Goal: Book appointment/travel/reservation

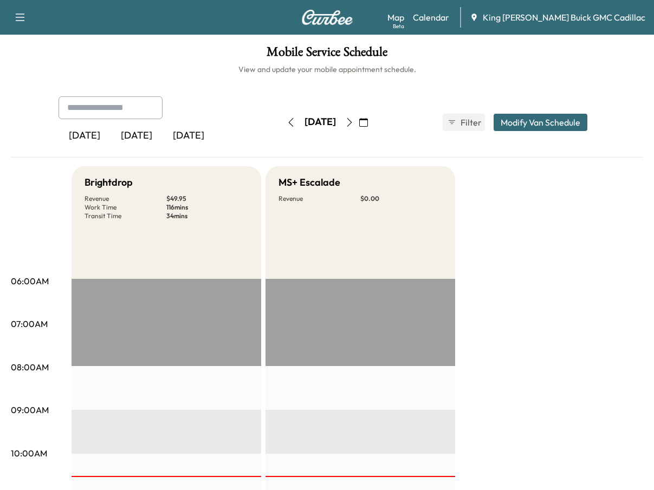
click at [368, 123] on icon "button" at bounding box center [363, 122] width 9 height 9
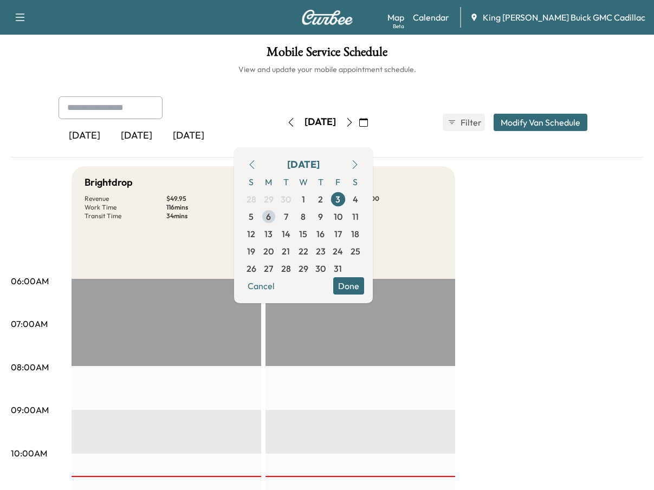
click at [271, 217] on span "6" at bounding box center [268, 216] width 5 height 13
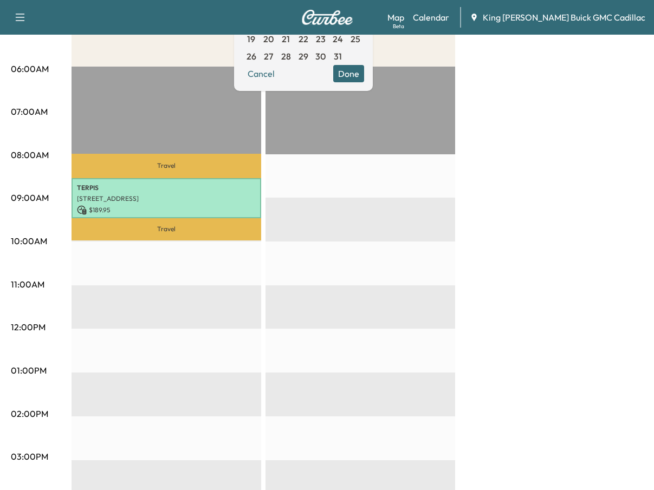
scroll to position [217, 0]
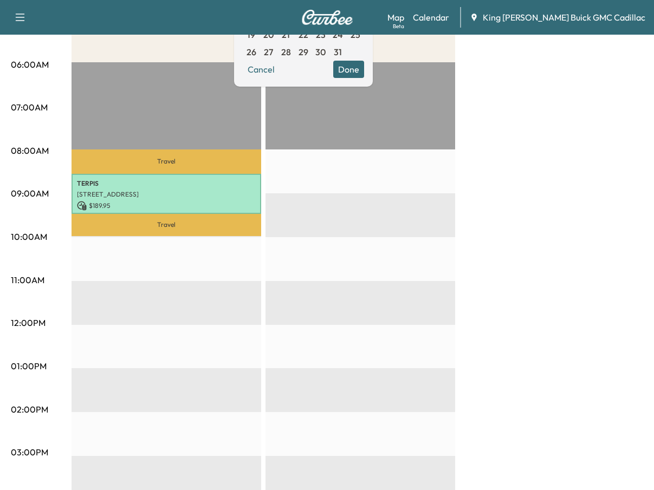
click at [486, 199] on div "Brightdrop Revenue $ 189.95 Work Time 55 mins Transit Time 66 mins Travel TERPI…" at bounding box center [358, 356] width 572 height 813
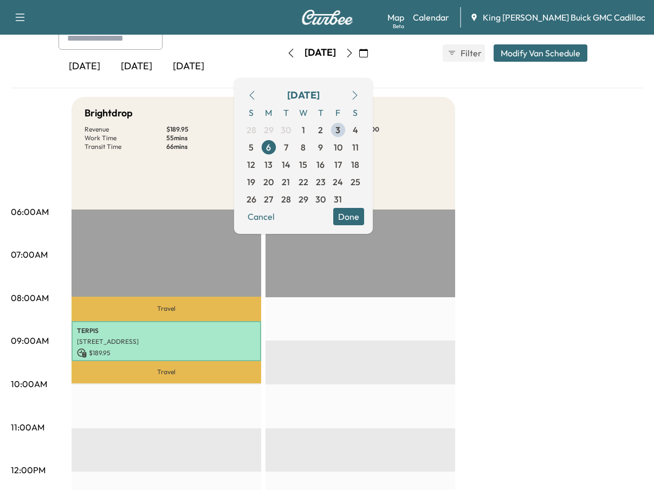
scroll to position [54, 0]
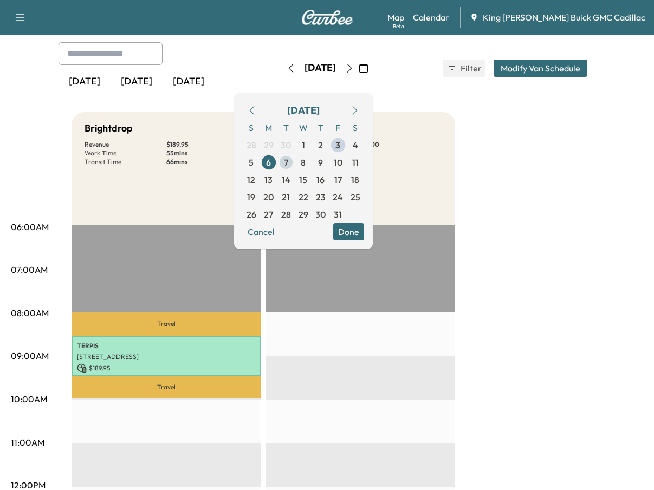
click at [288, 164] on span "7" at bounding box center [286, 162] width 4 height 13
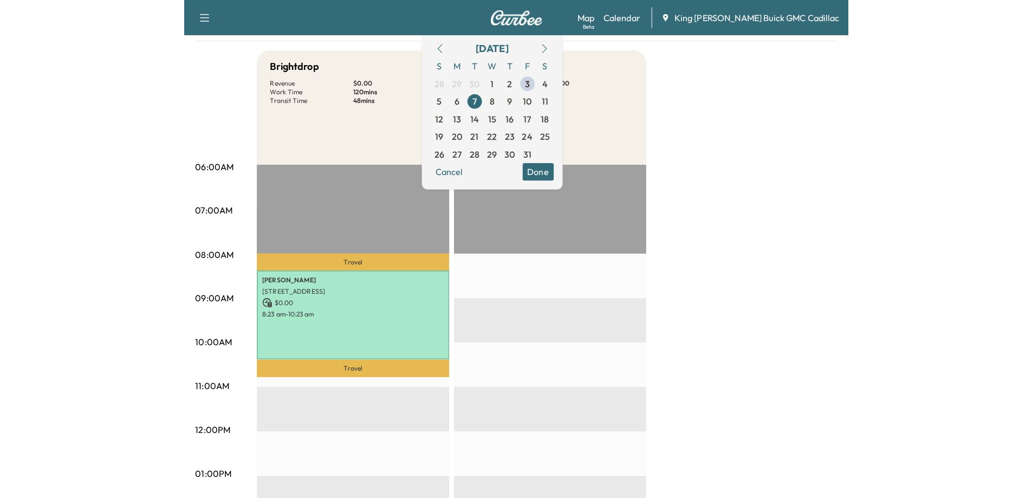
scroll to position [54, 0]
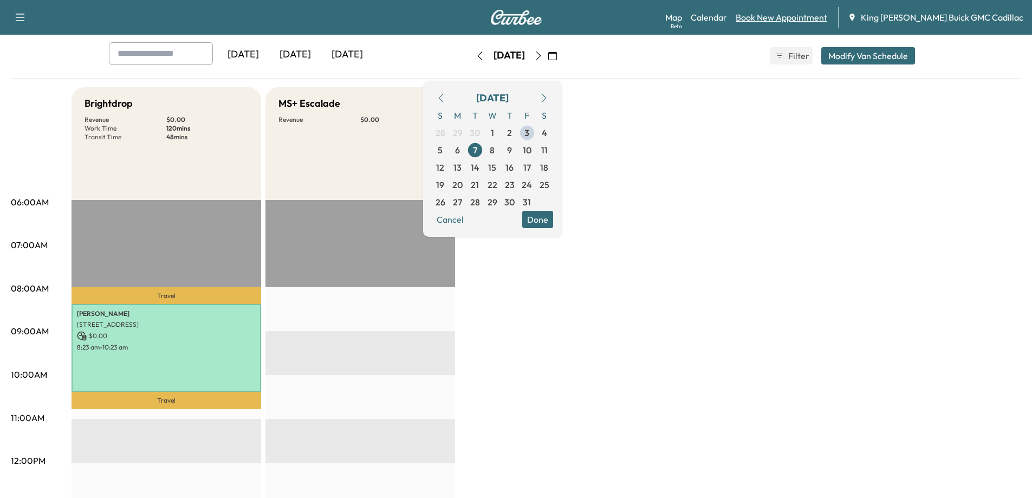
click at [653, 23] on link "Book New Appointment" at bounding box center [782, 17] width 92 height 13
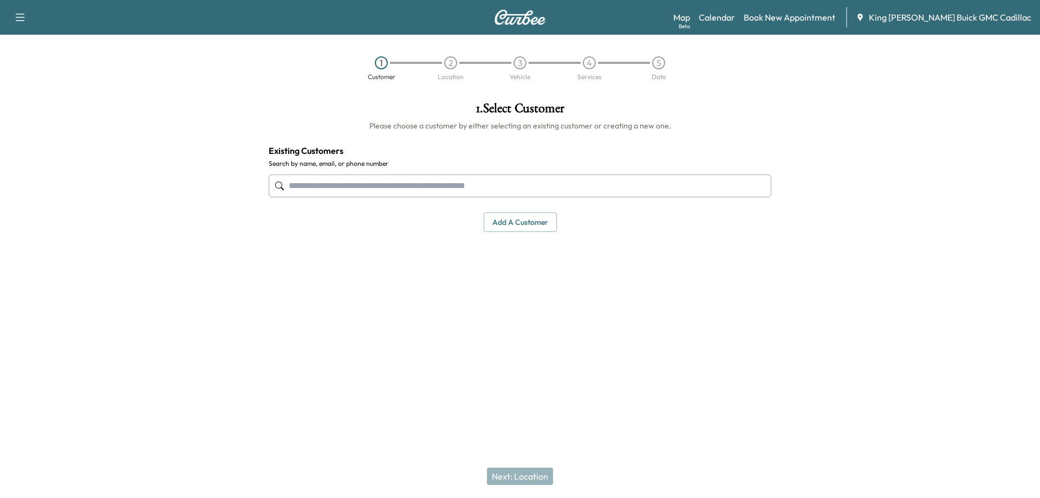
click at [489, 179] on input "text" at bounding box center [520, 185] width 503 height 23
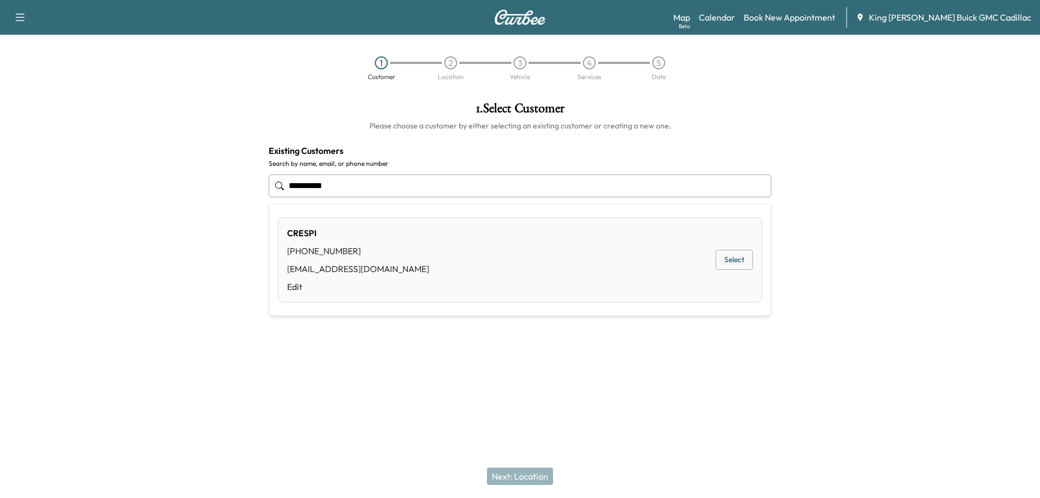
click at [653, 263] on button "Select" at bounding box center [734, 260] width 37 height 20
type input "******"
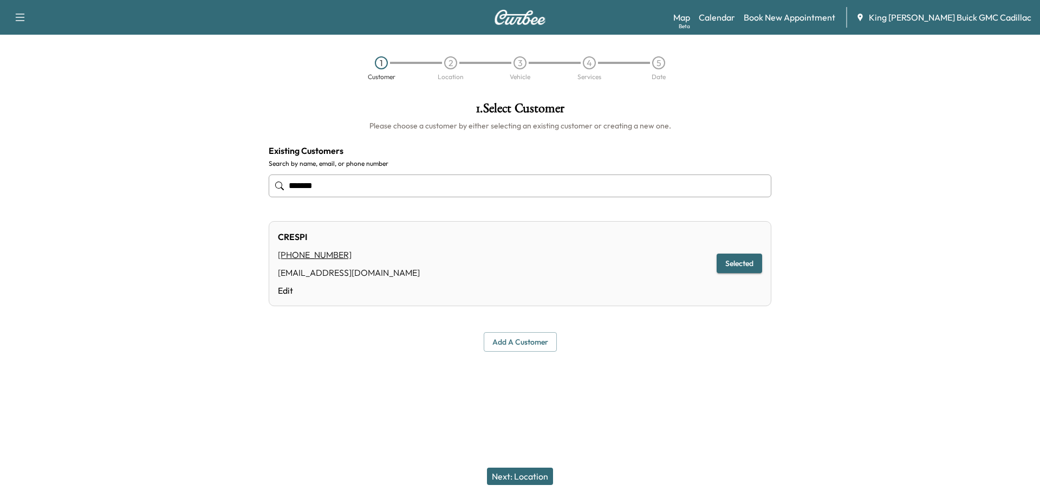
click at [532, 476] on button "Next: Location" at bounding box center [520, 476] width 66 height 17
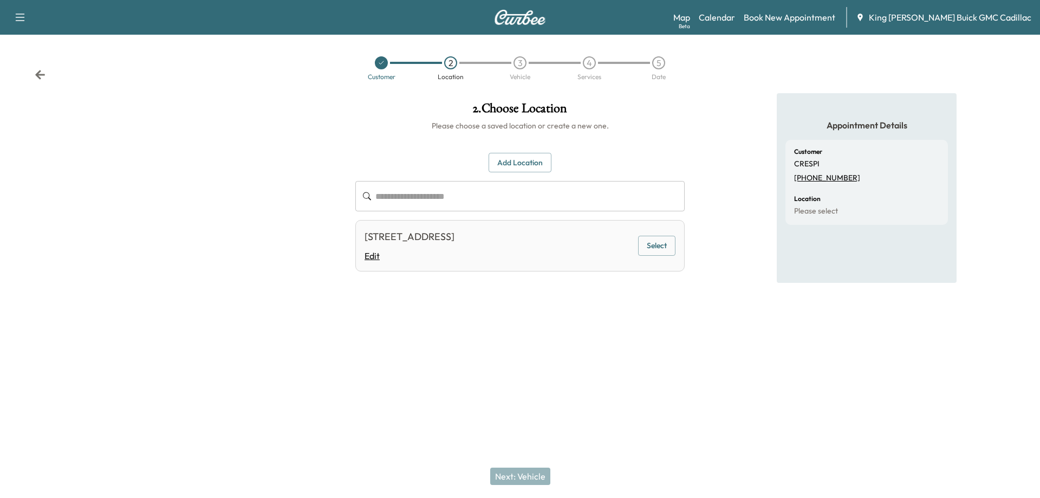
click at [371, 256] on link "Edit" at bounding box center [410, 255] width 90 height 13
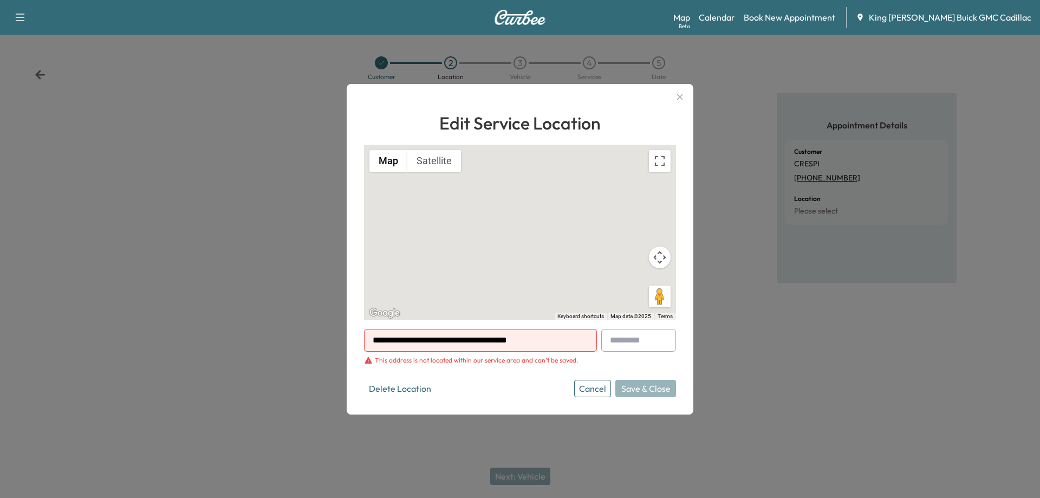
click at [451, 341] on input "**********" at bounding box center [480, 340] width 233 height 23
click at [436, 360] on li "[STREET_ADDRESS]" at bounding box center [481, 363] width 232 height 22
type input "**********"
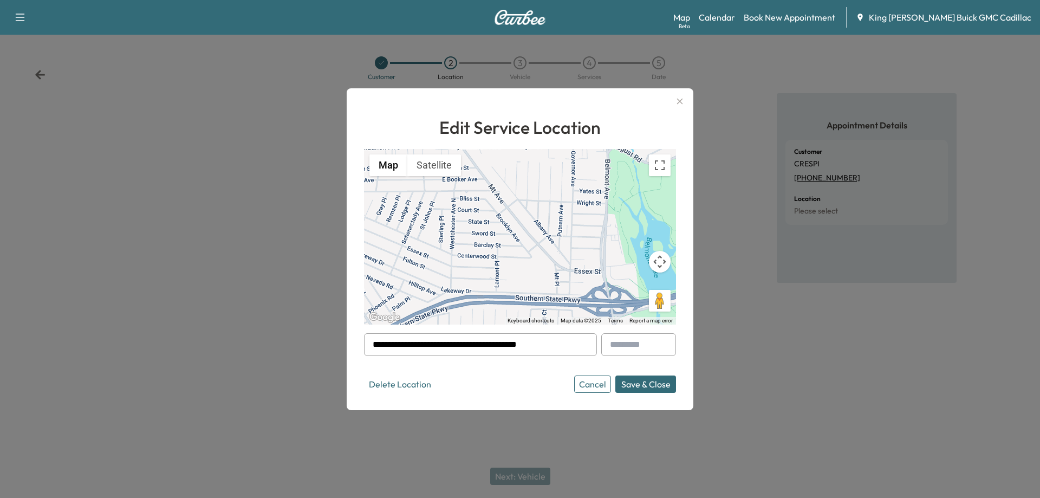
click at [640, 389] on button "Save & Close" at bounding box center [646, 384] width 61 height 17
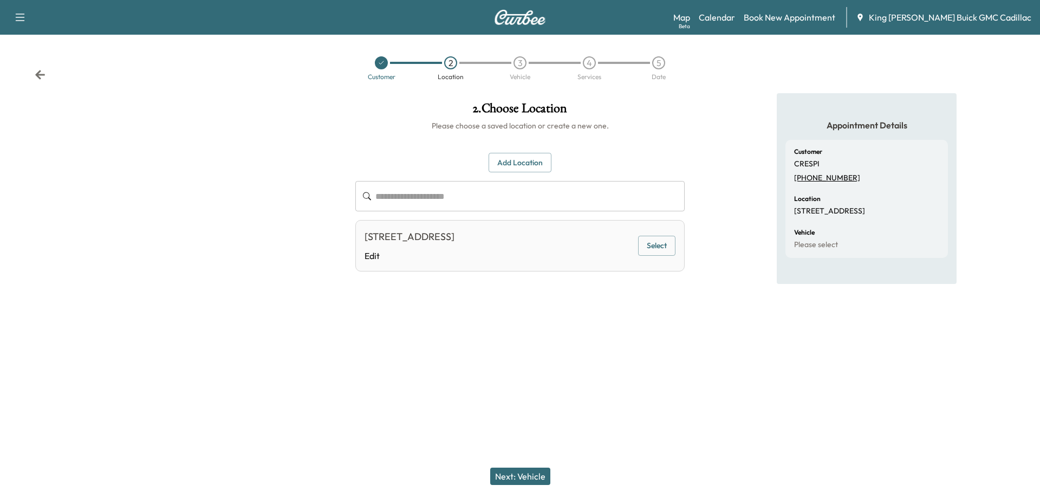
drag, startPoint x: 538, startPoint y: 479, endPoint x: 540, endPoint y: 473, distance: 6.9
click at [538, 479] on button "Next: Vehicle" at bounding box center [520, 476] width 60 height 17
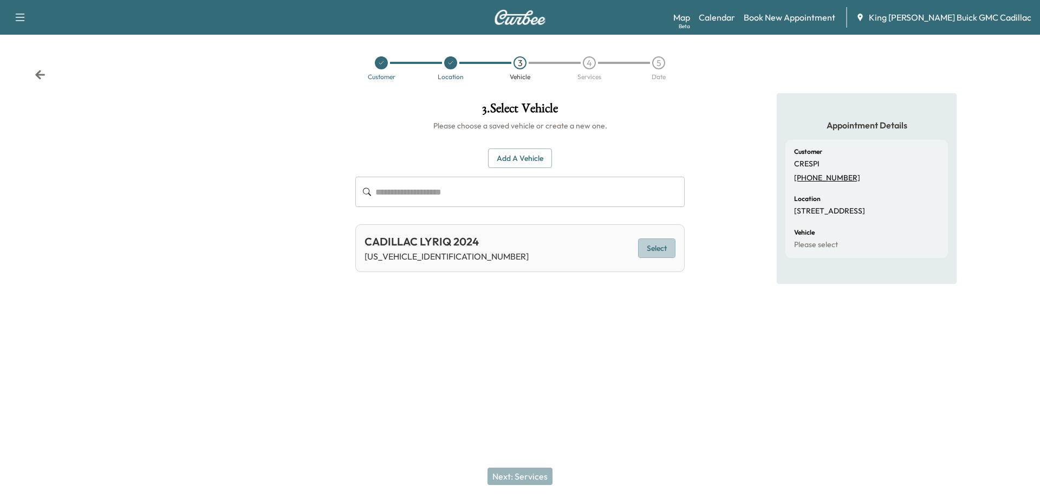
click at [653, 253] on button "Select" at bounding box center [656, 248] width 37 height 20
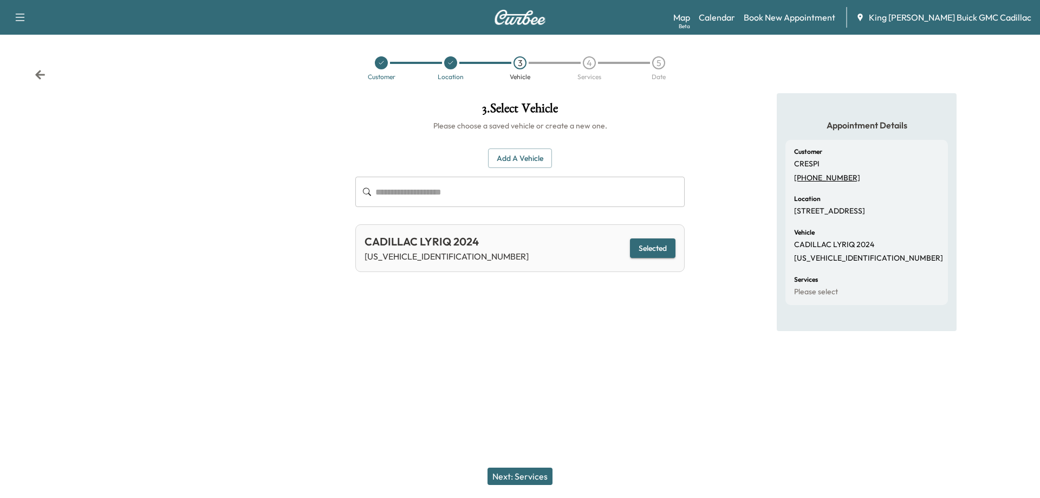
click at [532, 474] on button "Next: Services" at bounding box center [520, 476] width 65 height 17
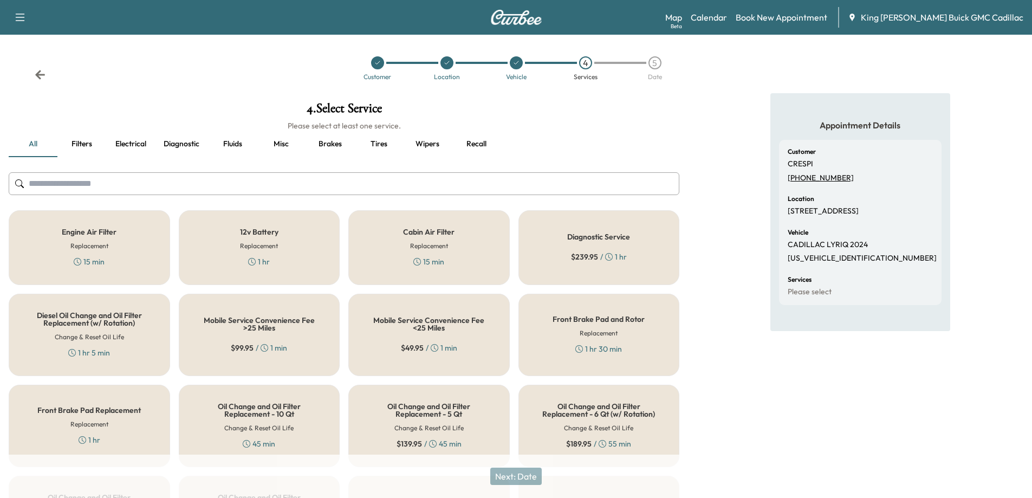
click at [236, 191] on input "text" at bounding box center [344, 183] width 671 height 23
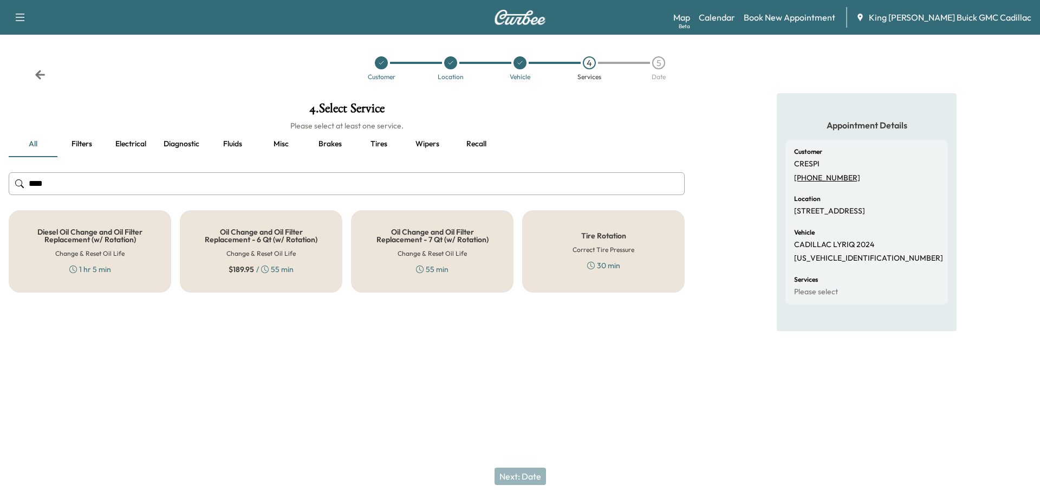
type input "****"
click at [570, 265] on div "Tire Rotation Correct Tire Pressure 30 min" at bounding box center [603, 251] width 163 height 82
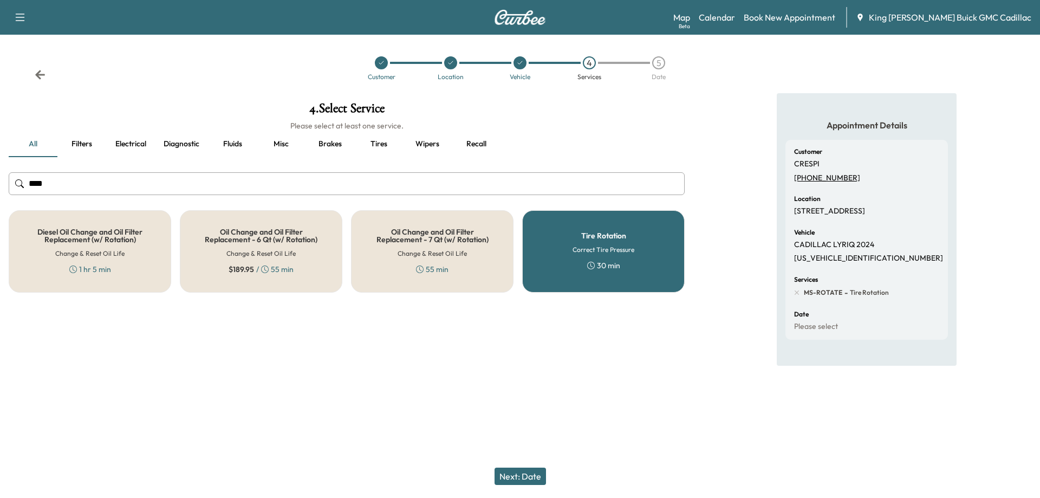
click at [530, 480] on button "Next: Date" at bounding box center [520, 476] width 51 height 17
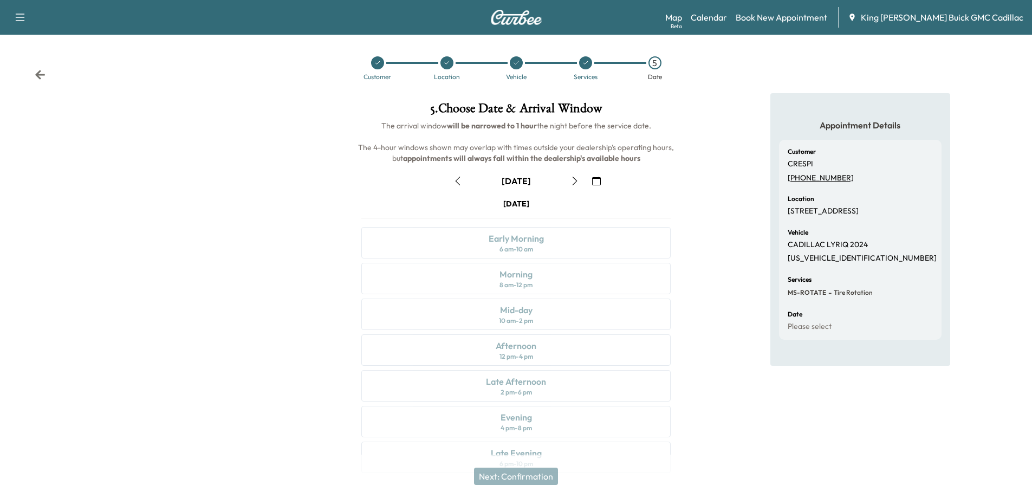
drag, startPoint x: 589, startPoint y: 177, endPoint x: 595, endPoint y: 180, distance: 6.5
click at [591, 177] on button "button" at bounding box center [596, 180] width 18 height 17
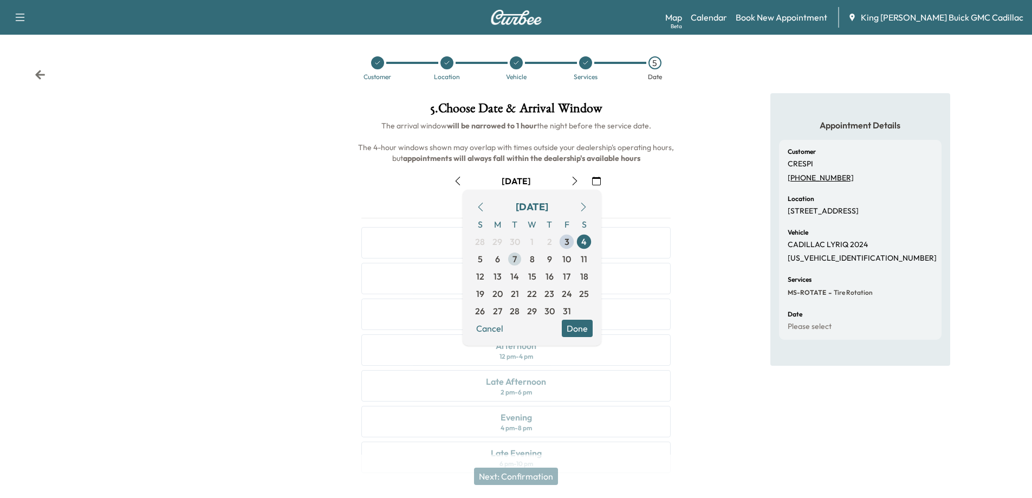
click at [516, 259] on span "7" at bounding box center [515, 259] width 4 height 13
click at [515, 262] on span "7" at bounding box center [515, 259] width 4 height 13
click at [573, 329] on button "Done" at bounding box center [577, 328] width 31 height 17
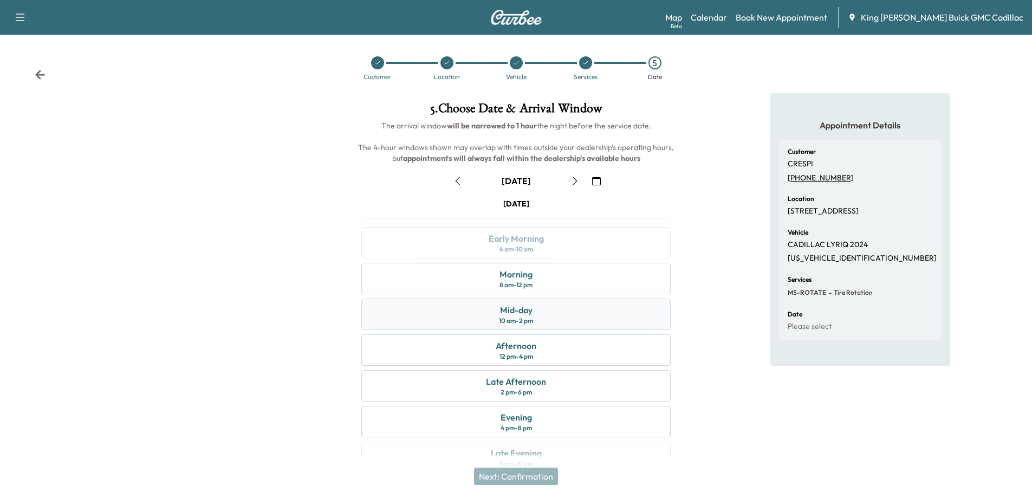
click at [548, 315] on div "Mid-day 10 am - 2 pm" at bounding box center [515, 314] width 309 height 31
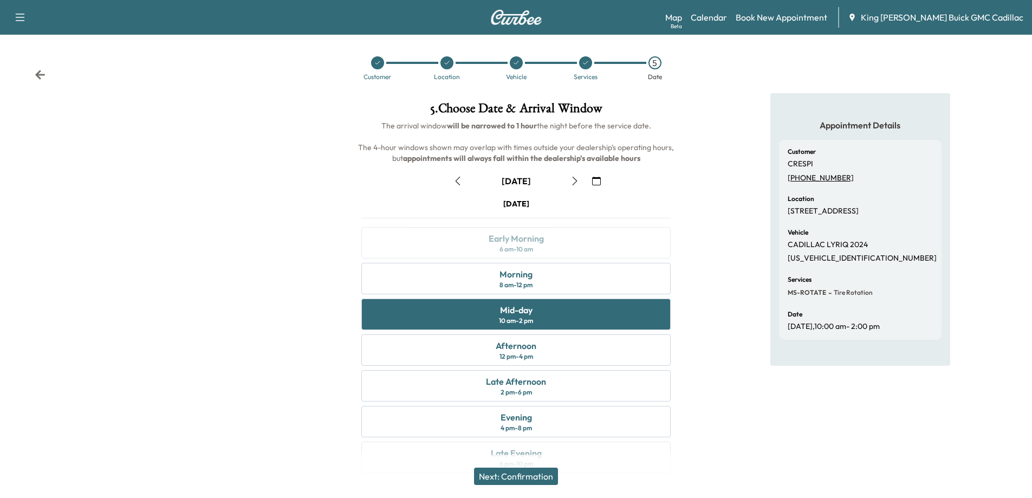
click at [524, 478] on button "Next: Confirmation" at bounding box center [516, 476] width 84 height 17
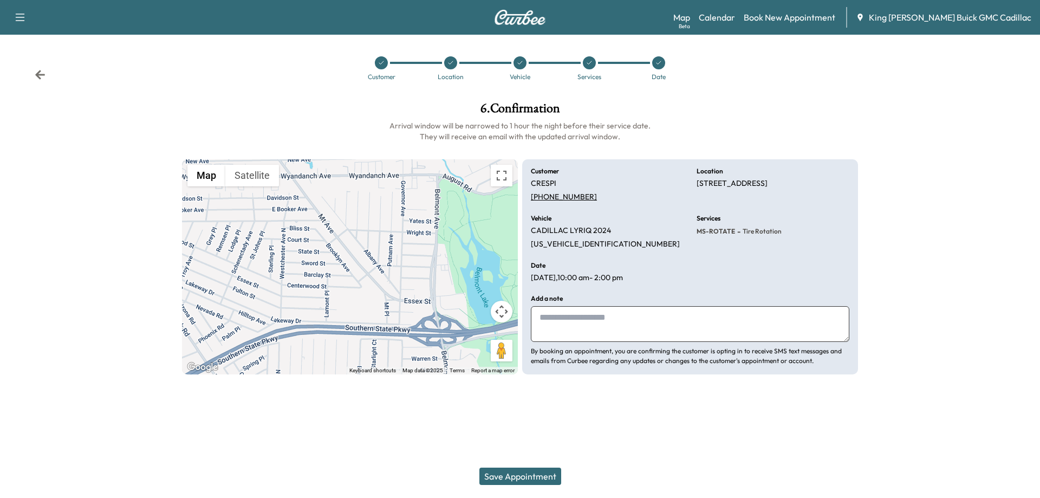
click at [570, 328] on textarea at bounding box center [690, 324] width 319 height 36
type textarea "**********"
click at [536, 476] on button "Save Appointment" at bounding box center [521, 476] width 82 height 17
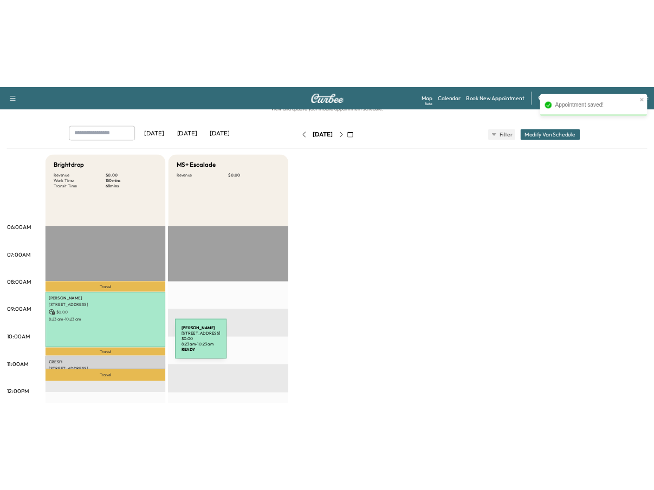
scroll to position [54, 0]
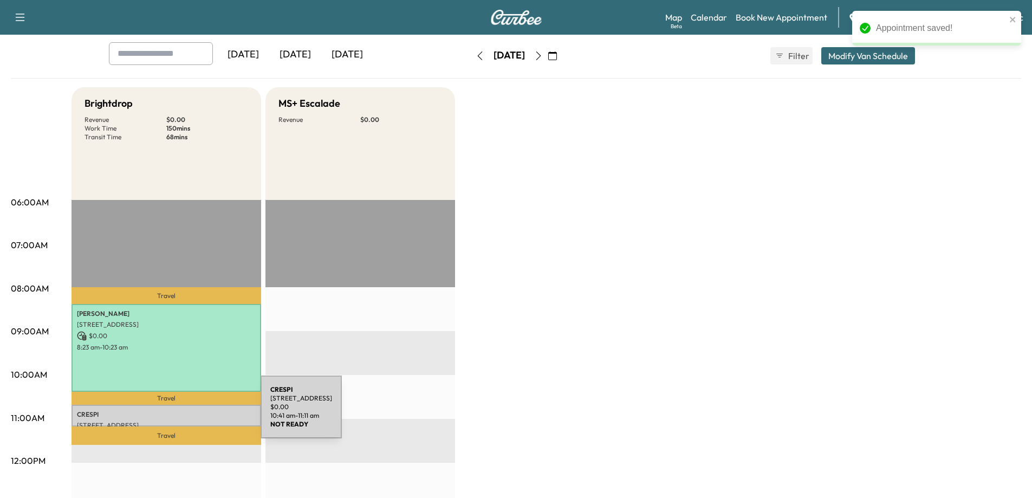
click at [179, 415] on p "CRESPI" at bounding box center [166, 414] width 179 height 9
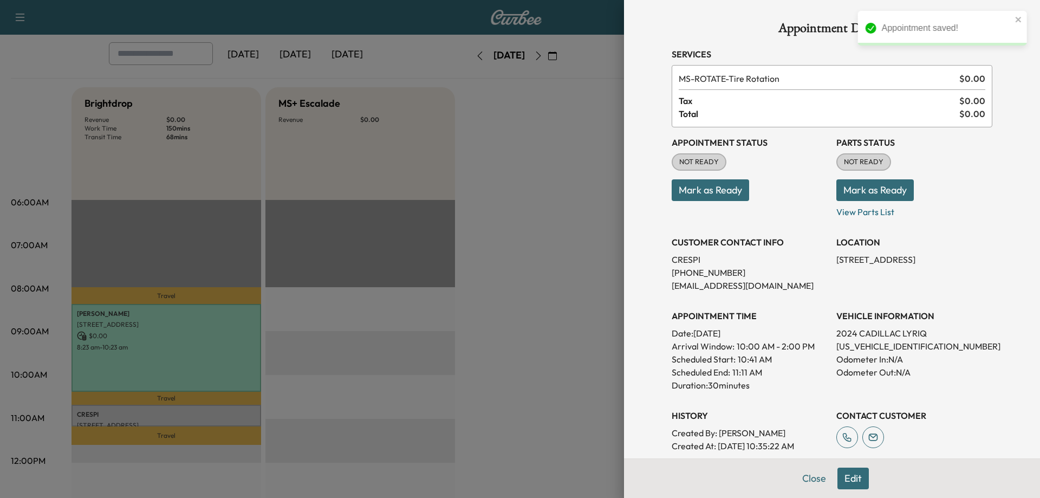
click at [653, 191] on button "Mark as Ready" at bounding box center [710, 190] width 77 height 22
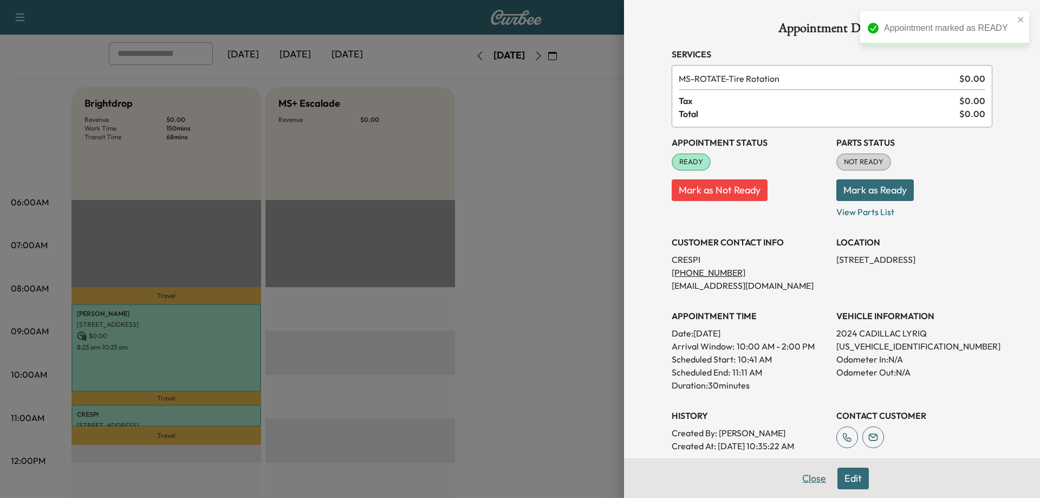
click at [653, 477] on button "Close" at bounding box center [814, 479] width 38 height 22
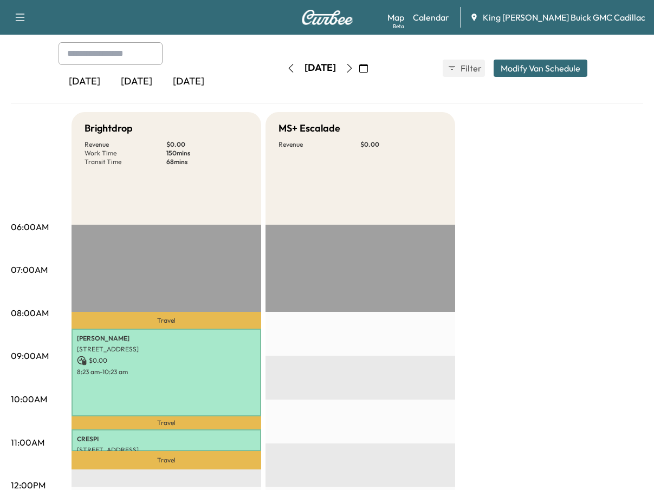
click at [368, 70] on icon "button" at bounding box center [363, 68] width 9 height 9
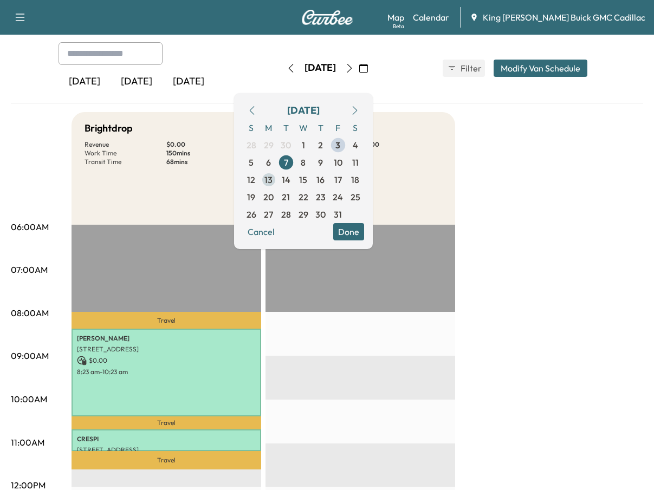
click at [273, 176] on span "13" at bounding box center [268, 179] width 8 height 13
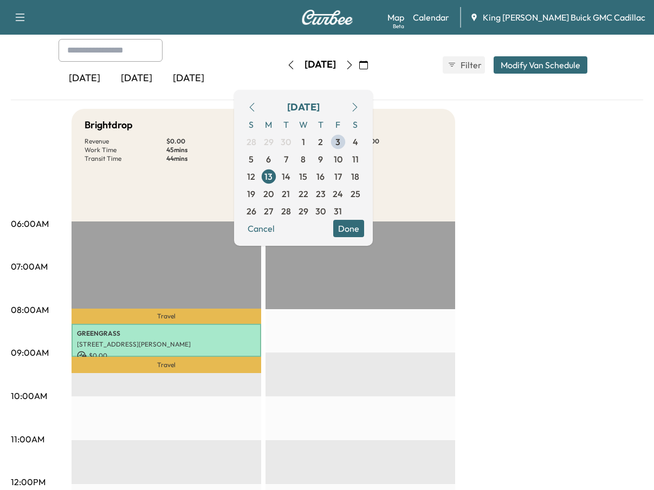
scroll to position [108, 0]
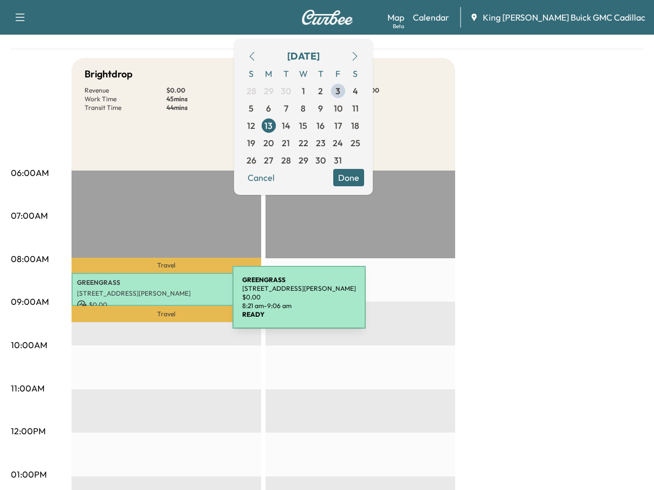
click at [147, 289] on p "[STREET_ADDRESS][PERSON_NAME]" at bounding box center [166, 293] width 179 height 9
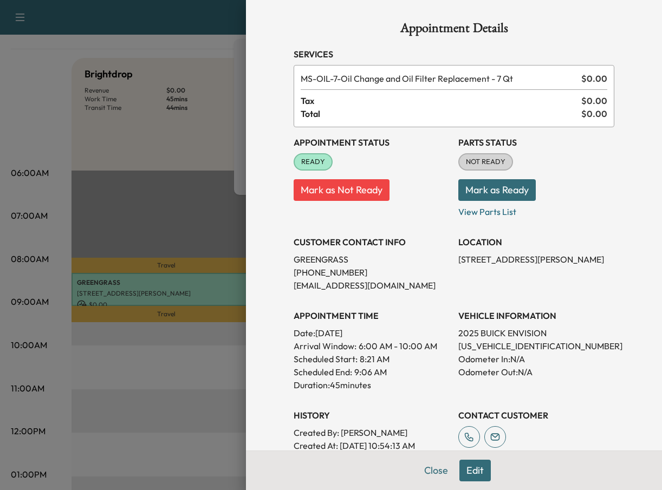
click at [303, 183] on button "Mark as Not Ready" at bounding box center [342, 190] width 96 height 22
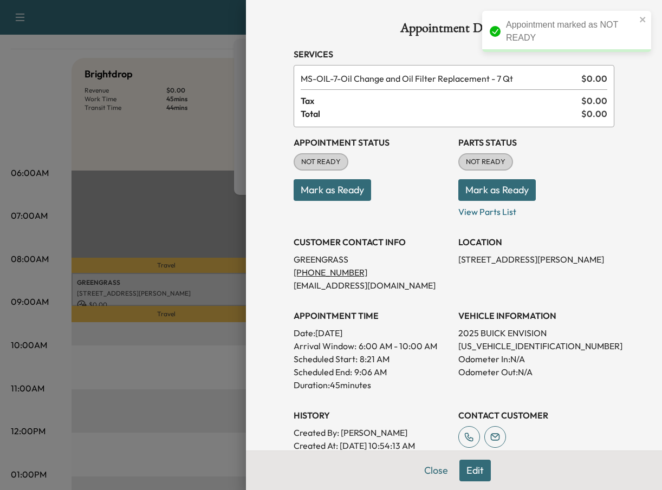
click at [433, 471] on button "Close" at bounding box center [436, 471] width 38 height 22
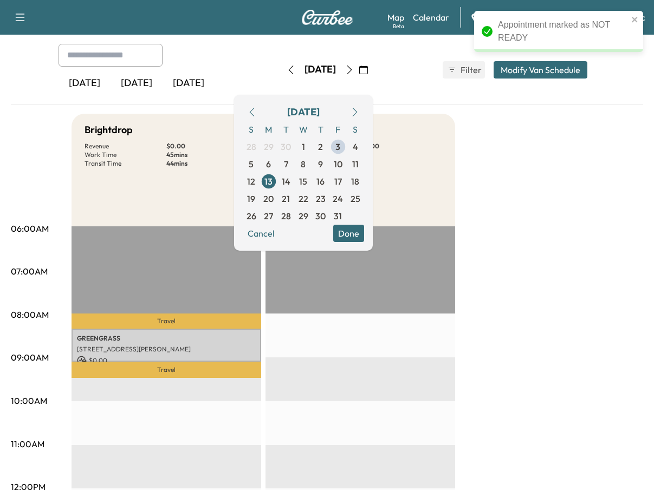
scroll to position [0, 0]
